Goal: Information Seeking & Learning: Learn about a topic

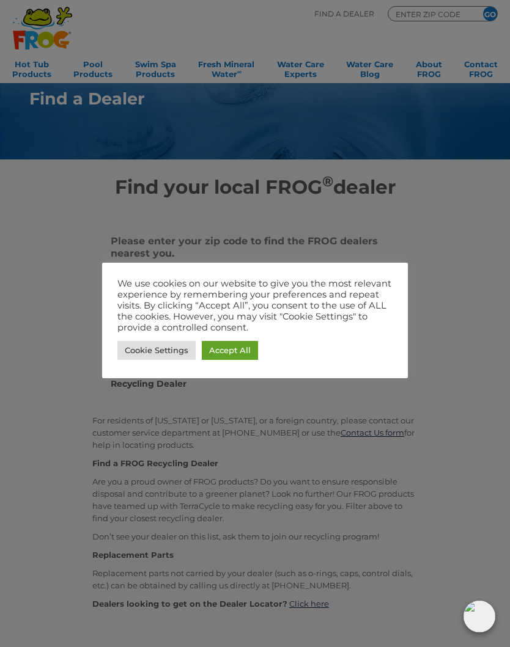
click at [448, 241] on div at bounding box center [255, 323] width 510 height 647
click at [153, 355] on link "Cookie Settings" at bounding box center [156, 350] width 78 height 19
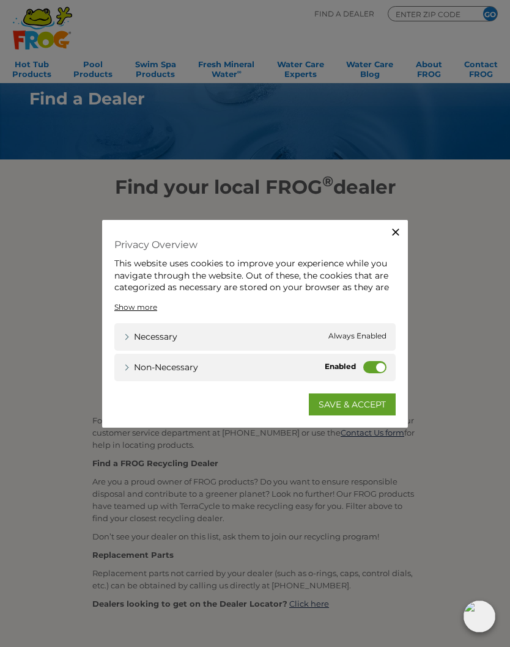
click at [381, 367] on label "Non-necessary" at bounding box center [374, 367] width 23 height 12
click at [0, 0] on input "Non-necessary" at bounding box center [0, 0] width 0 height 0
click at [379, 405] on link "SAVE & ACCEPT" at bounding box center [352, 405] width 87 height 22
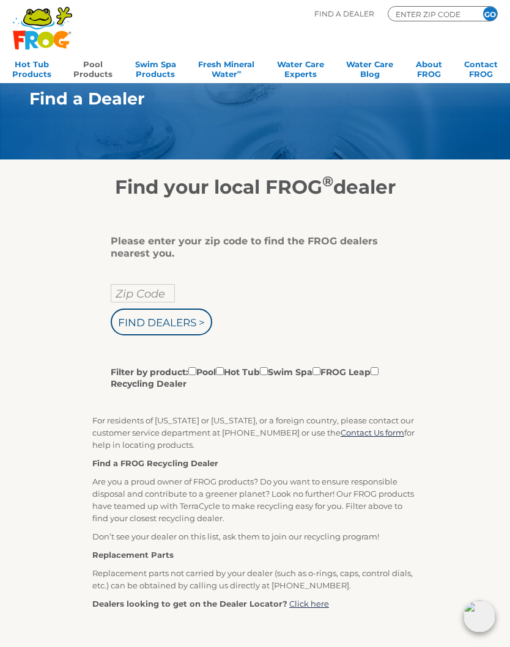
click at [98, 65] on link "Pool Products" at bounding box center [92, 68] width 39 height 24
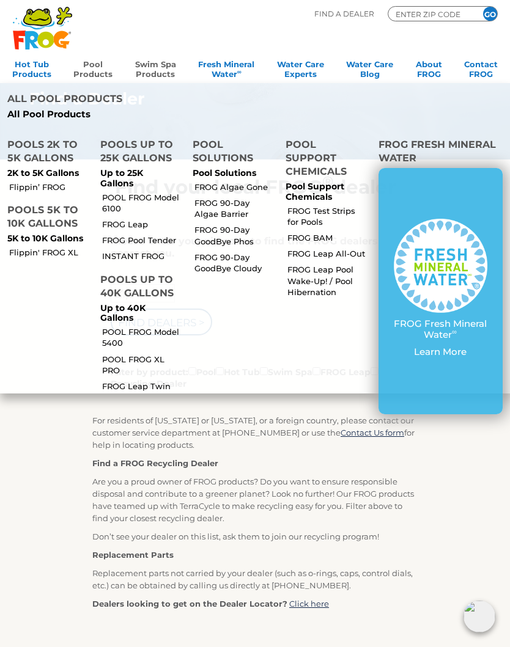
click at [155, 68] on link "Swim Spa Products" at bounding box center [155, 68] width 41 height 24
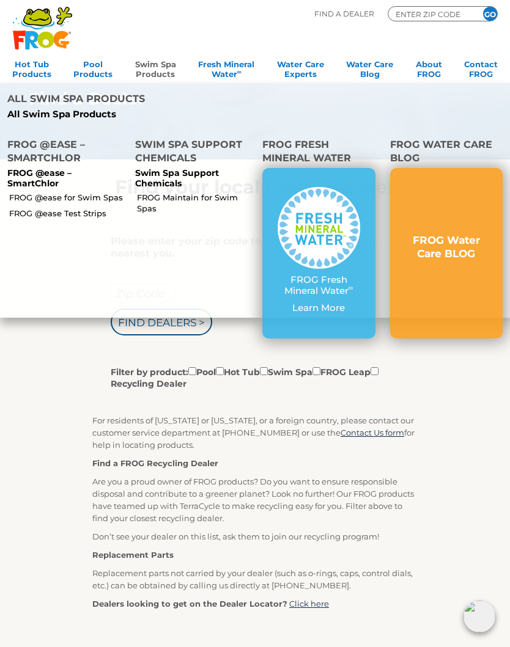
click at [48, 192] on link "FROG @ease for Swim Spas" at bounding box center [66, 197] width 115 height 11
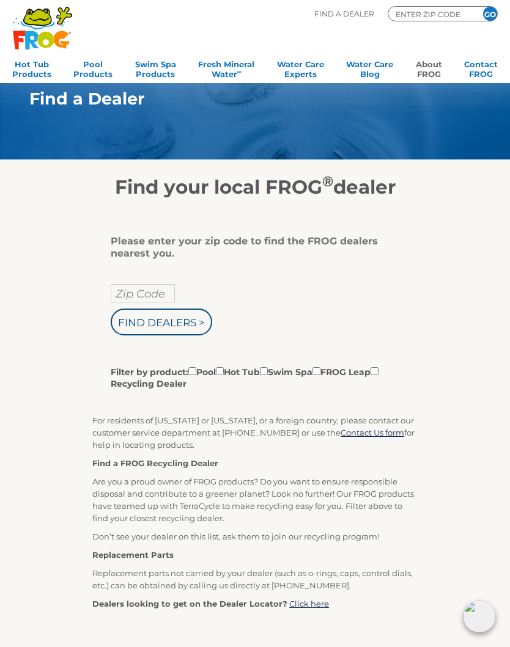
click at [423, 61] on link "About FROG" at bounding box center [429, 68] width 26 height 24
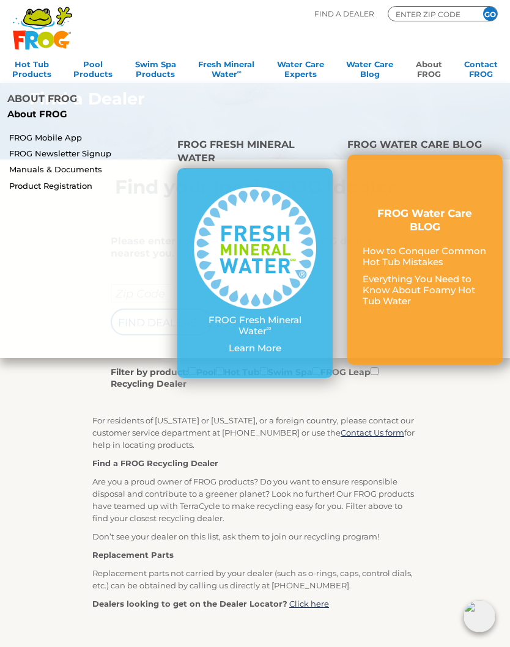
click at [453, 220] on link "FROG Water Care BLOG How to Conquer Common Hot Tub Mistakes Everything You Need…" at bounding box center [424, 260] width 125 height 106
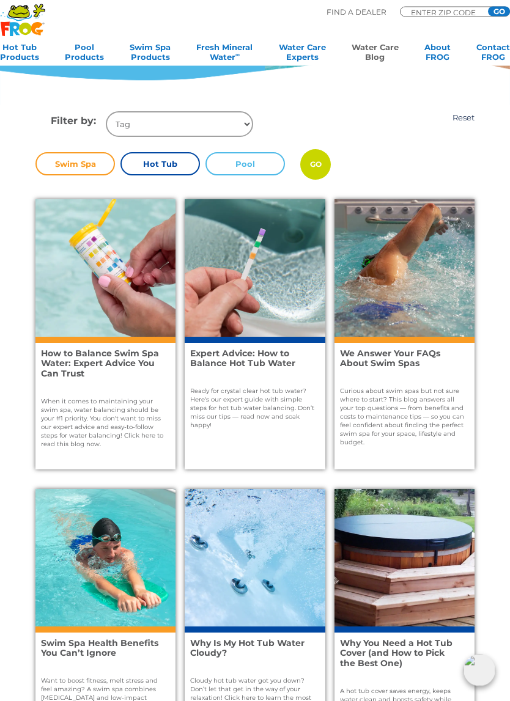
scroll to position [222, 0]
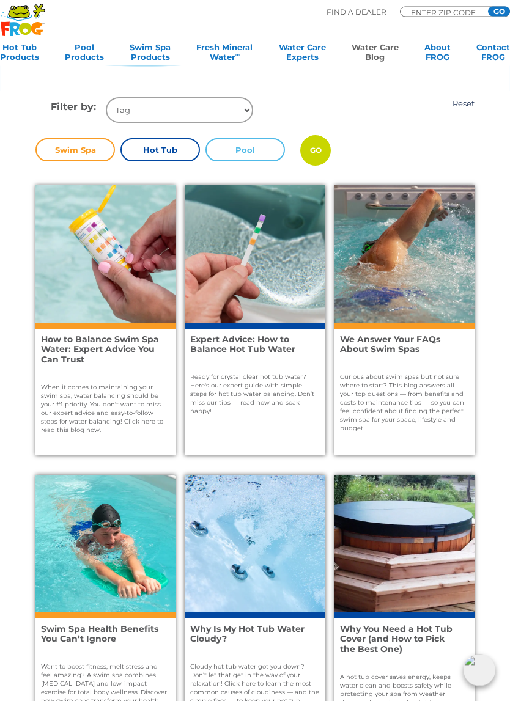
click at [433, 373] on p "Curious about swim spas but not sure where to start? This blog answers all your…" at bounding box center [404, 403] width 129 height 60
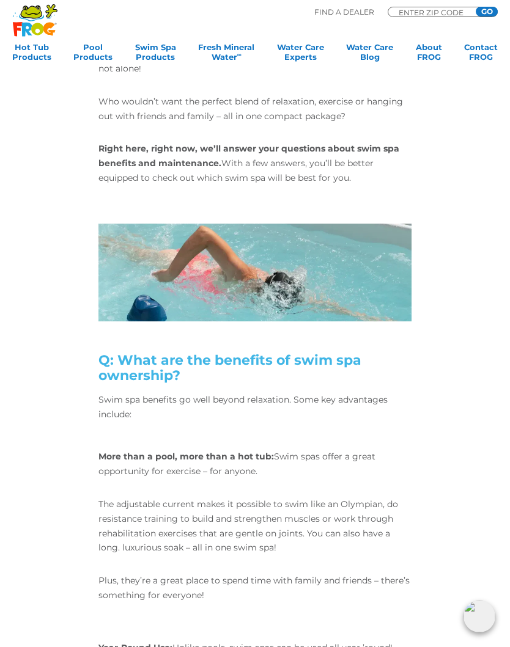
scroll to position [237, 0]
